Goal: Information Seeking & Learning: Check status

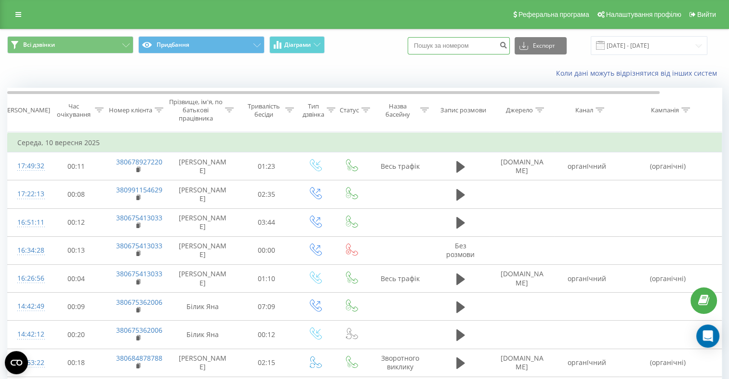
click at [453, 49] on input at bounding box center [459, 45] width 102 height 17
paste input "380739187348"
type input "380739187348"
click at [508, 47] on icon "submit" at bounding box center [503, 44] width 8 height 6
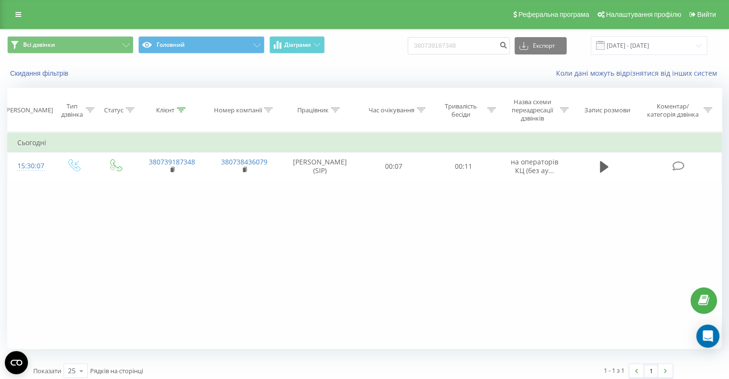
click at [167, 259] on div "Filter by condition Equal Enter value Cancel OK Filter by condition Equal Enter…" at bounding box center [364, 240] width 715 height 217
